Goal: Information Seeking & Learning: Find specific fact

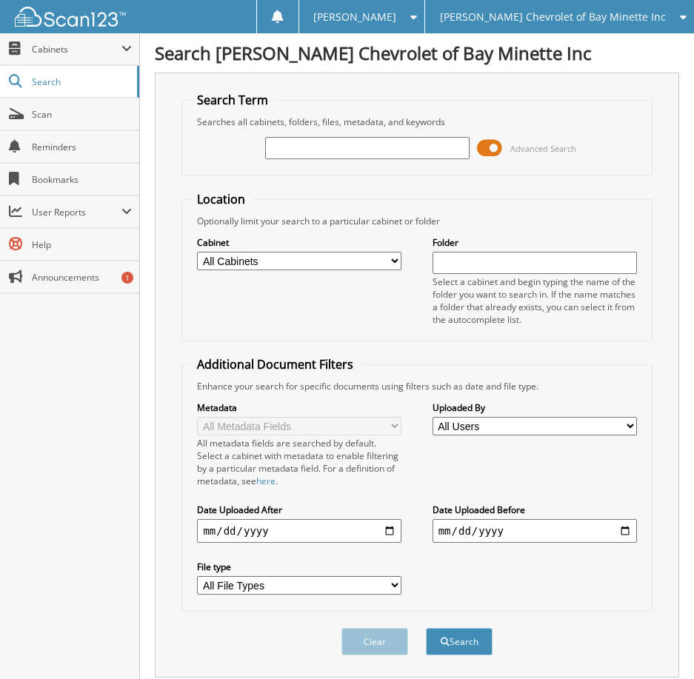
click at [309, 152] on input "text" at bounding box center [367, 148] width 204 height 22
type input "[PERSON_NAME]"
click at [472, 652] on button "Search" at bounding box center [459, 641] width 67 height 27
drag, startPoint x: 298, startPoint y: 147, endPoint x: 175, endPoint y: 136, distance: 124.1
click at [175, 136] on div "Search Term Searches all cabinets, folders, files, metadata, and keywords farle…" at bounding box center [417, 375] width 524 height 605
